Goal: Browse casually: Explore the website without a specific task or goal

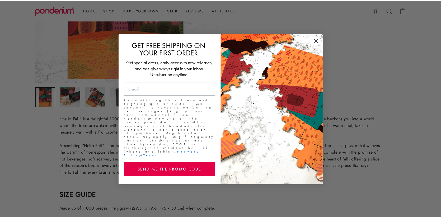
scroll to position [159, 0]
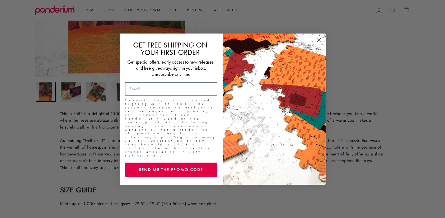
click at [319, 44] on circle "Close dialog" at bounding box center [319, 40] width 9 height 9
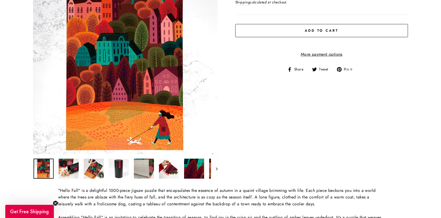
scroll to position [106, 0]
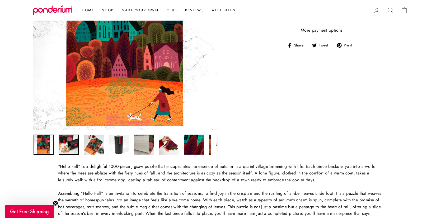
click at [61, 146] on img at bounding box center [69, 145] width 20 height 20
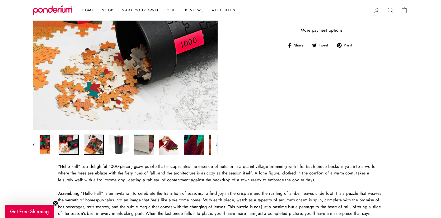
click at [96, 149] on img at bounding box center [94, 145] width 20 height 20
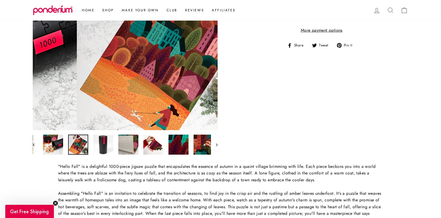
scroll to position [0, 24]
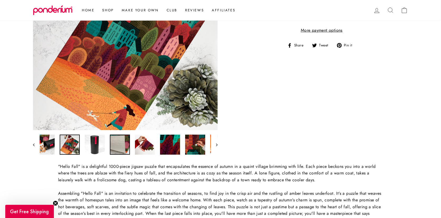
click at [113, 147] on img at bounding box center [120, 145] width 20 height 20
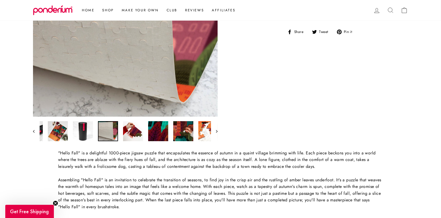
scroll to position [132, 0]
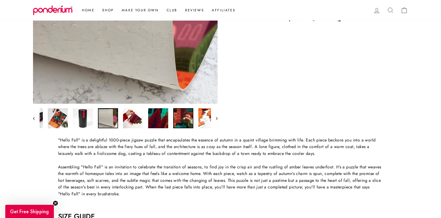
click at [185, 122] on img at bounding box center [183, 118] width 20 height 20
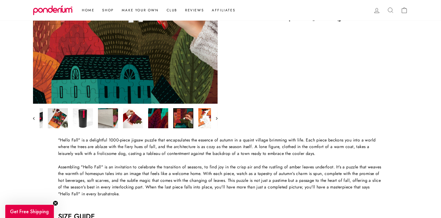
click at [217, 118] on icon "button" at bounding box center [217, 118] width 2 height 3
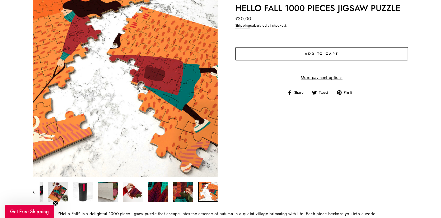
scroll to position [53, 0]
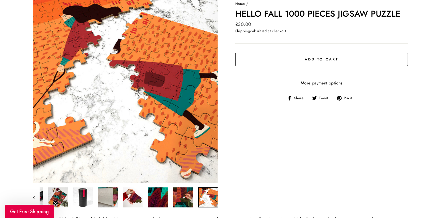
click at [208, 196] on link at bounding box center [209, 198] width 20 height 20
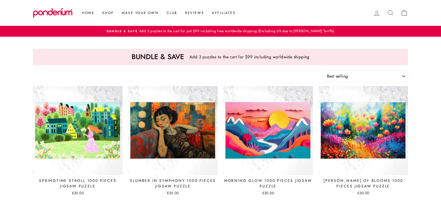
select select "best-selling"
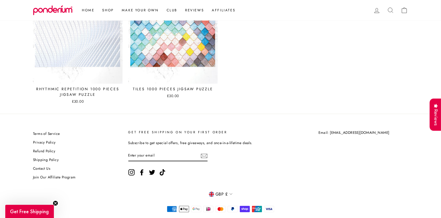
scroll to position [2391, 0]
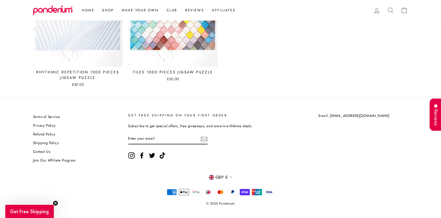
click at [47, 148] on link "Contact Us" at bounding box center [41, 152] width 17 height 8
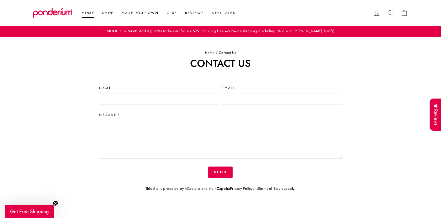
click at [86, 12] on link "Home" at bounding box center [88, 13] width 20 height 10
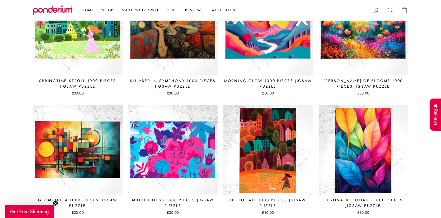
scroll to position [793, 0]
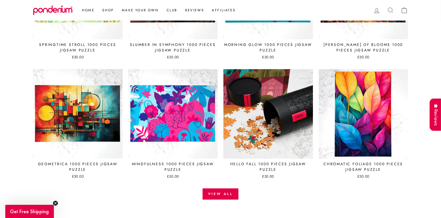
click at [243, 130] on img at bounding box center [268, 114] width 90 height 90
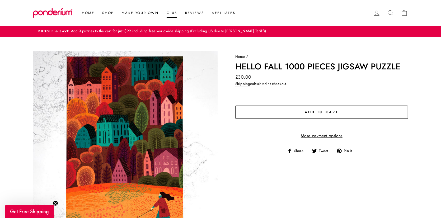
click at [168, 13] on link "Club" at bounding box center [172, 13] width 19 height 10
